Goal: Book appointment/travel/reservation

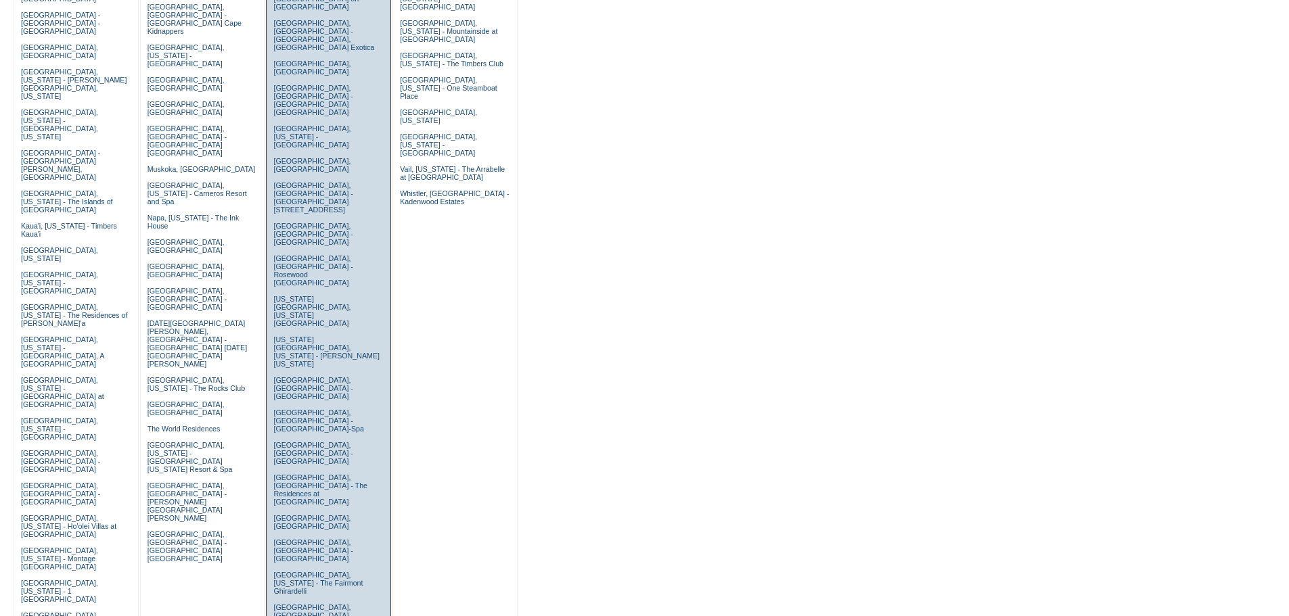
scroll to position [361, 0]
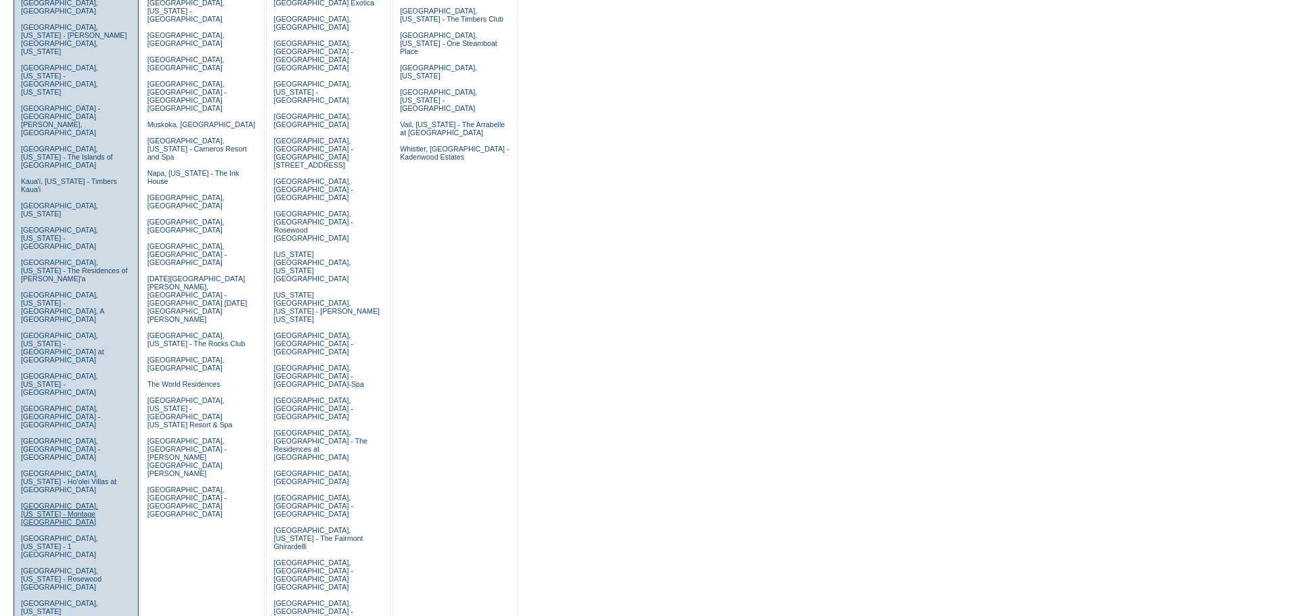
click at [60, 502] on link "[GEOGRAPHIC_DATA], [US_STATE] - Montage [GEOGRAPHIC_DATA]" at bounding box center [59, 514] width 77 height 24
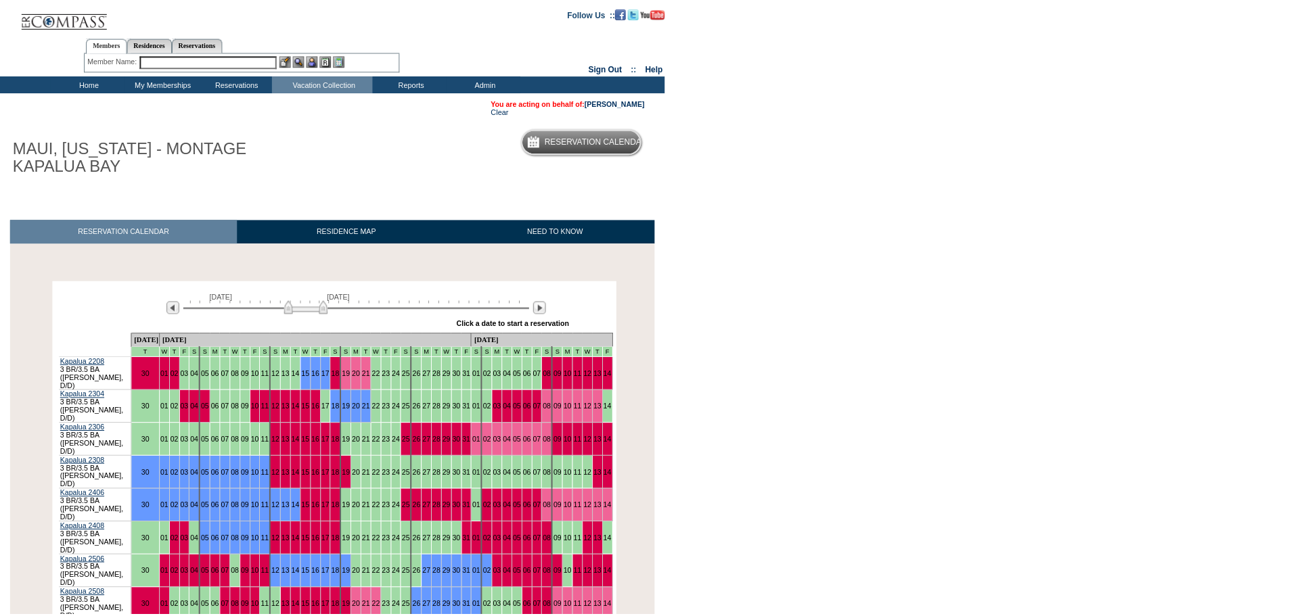
scroll to position [143, 0]
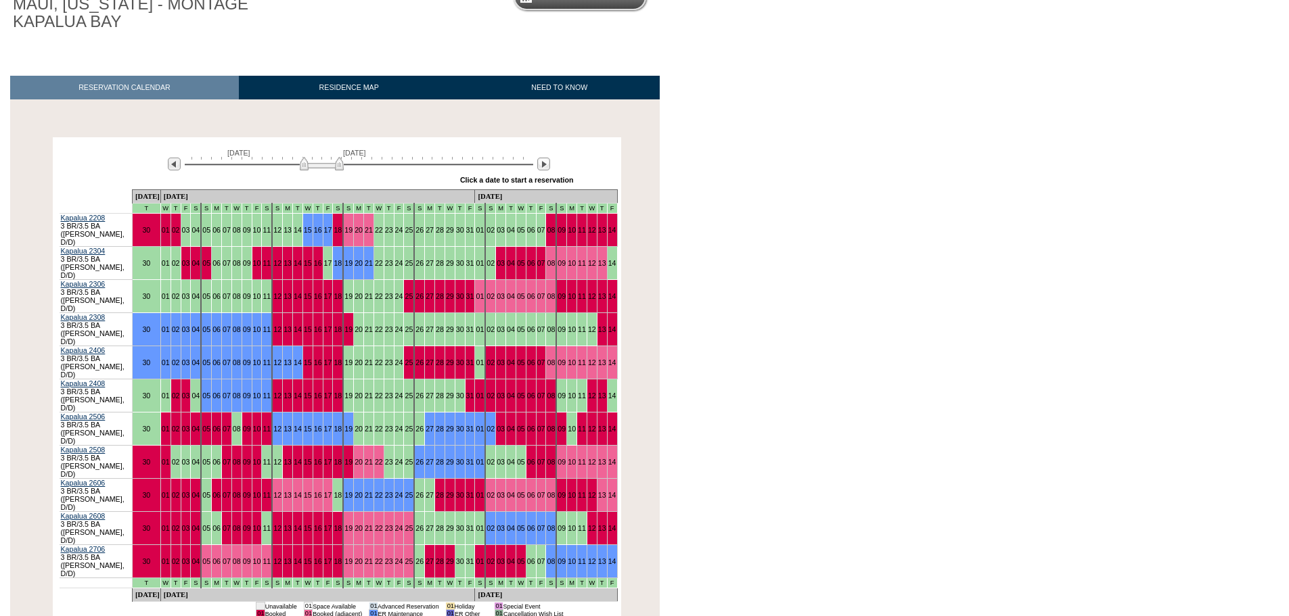
drag, startPoint x: 297, startPoint y: 164, endPoint x: 311, endPoint y: 162, distance: 13.7
click at [311, 162] on img at bounding box center [322, 164] width 44 height 14
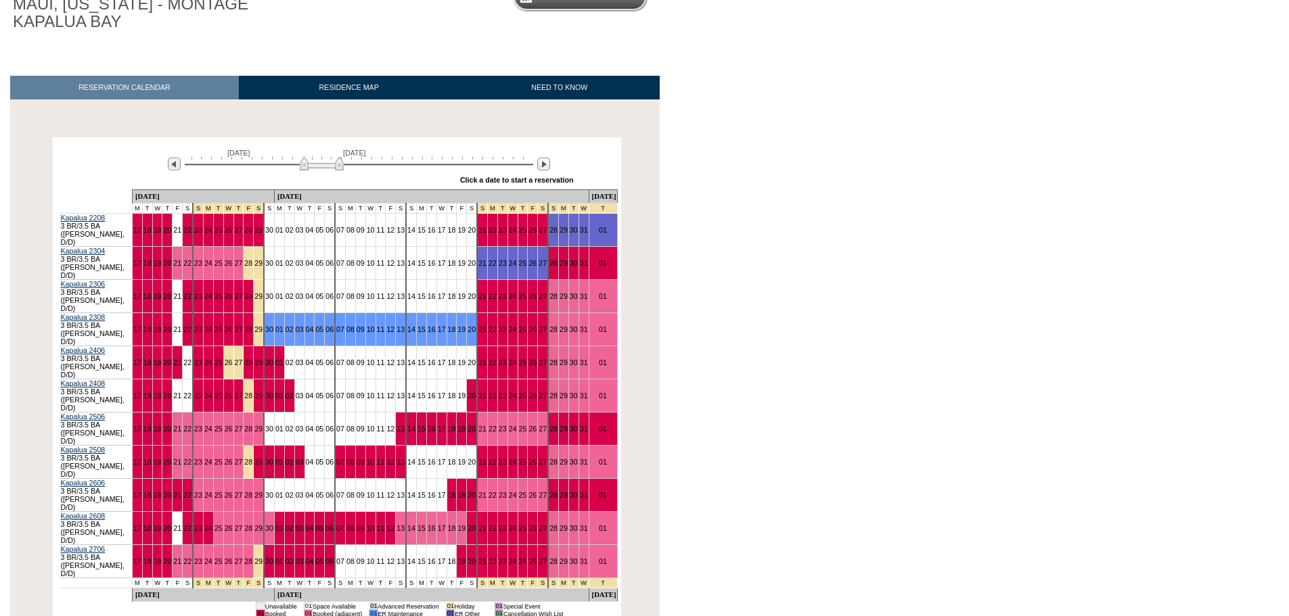
scroll to position [0, 0]
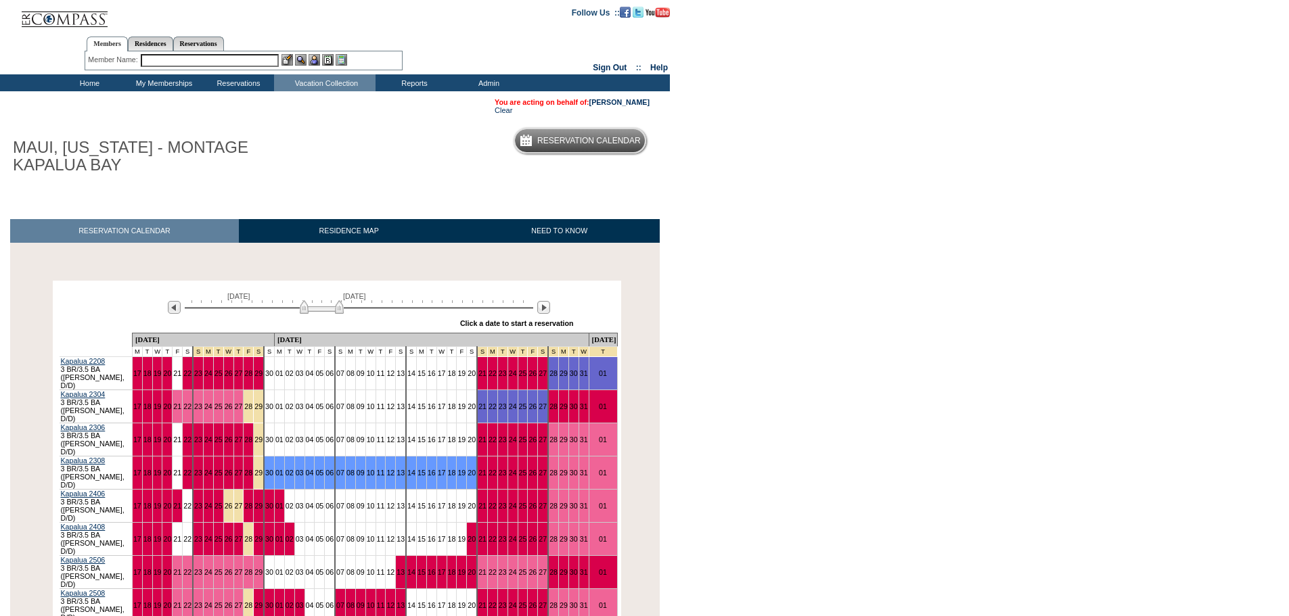
click at [87, 81] on td "Home" at bounding box center [88, 82] width 74 height 17
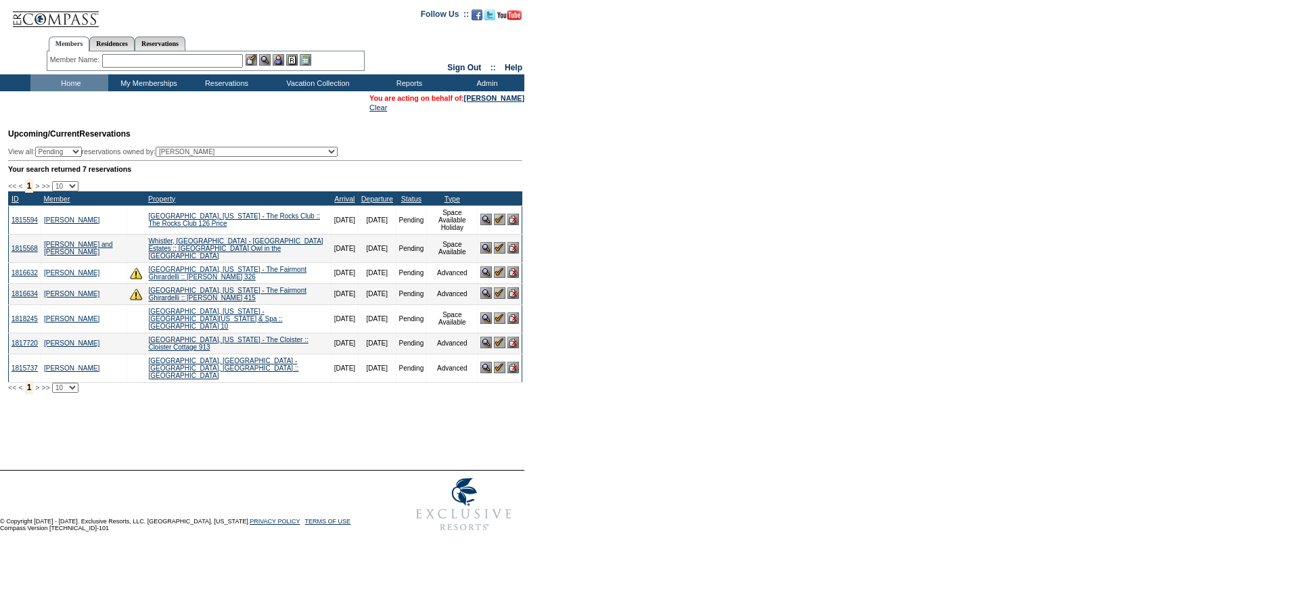
click at [500, 313] on img at bounding box center [500, 319] width 12 height 12
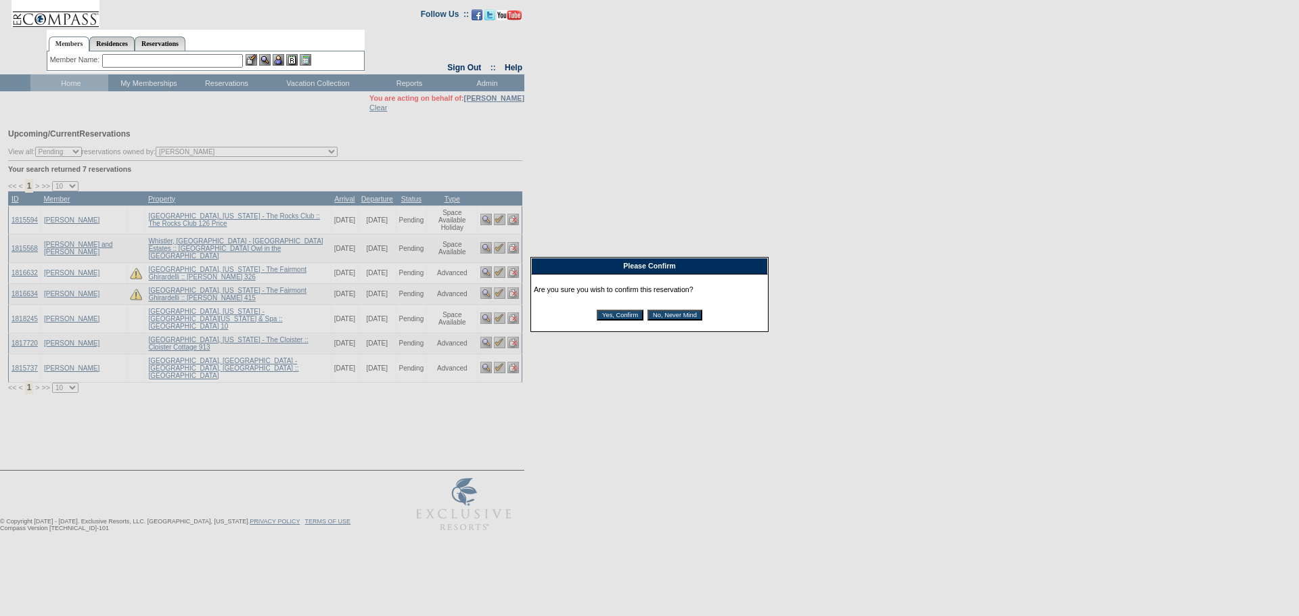
click at [622, 318] on input "Yes, Confirm" at bounding box center [620, 315] width 47 height 11
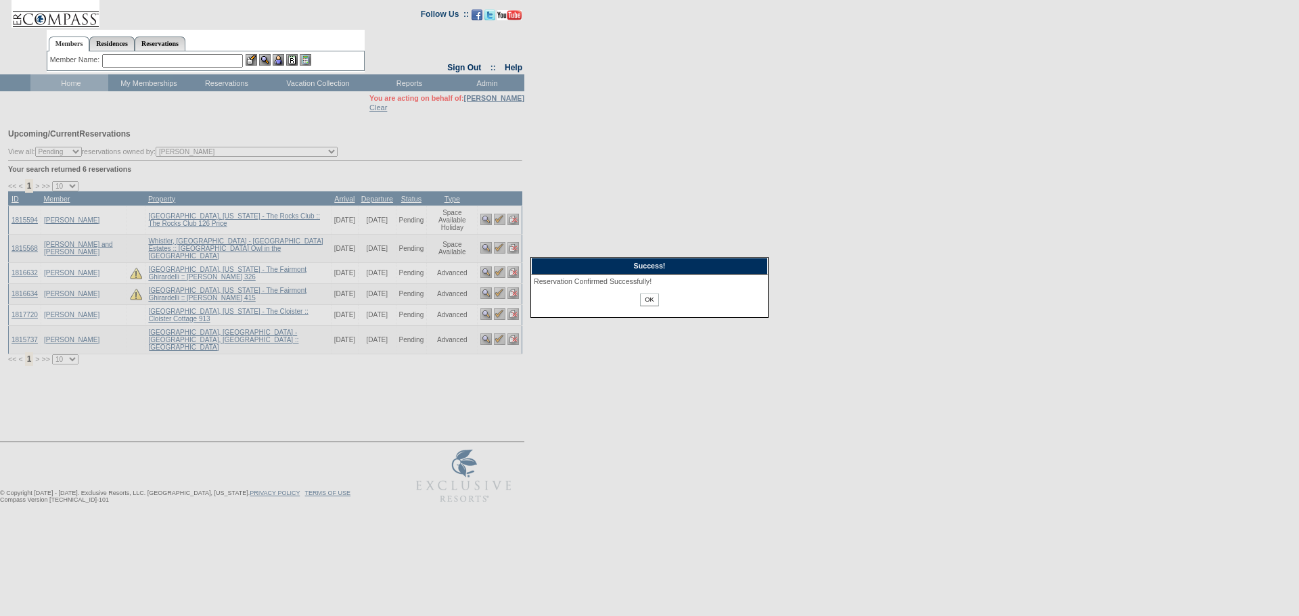
click at [656, 300] on input "OK" at bounding box center [649, 300] width 18 height 13
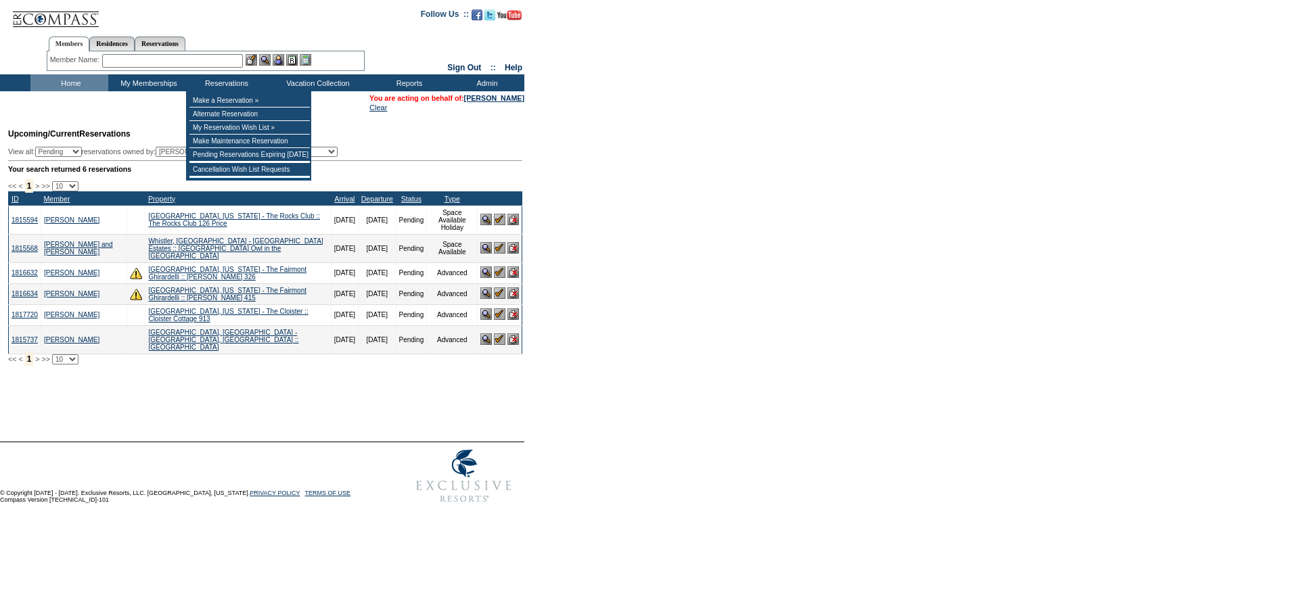
click at [216, 61] on input "text" at bounding box center [172, 61] width 141 height 14
